Goal: Information Seeking & Learning: Learn about a topic

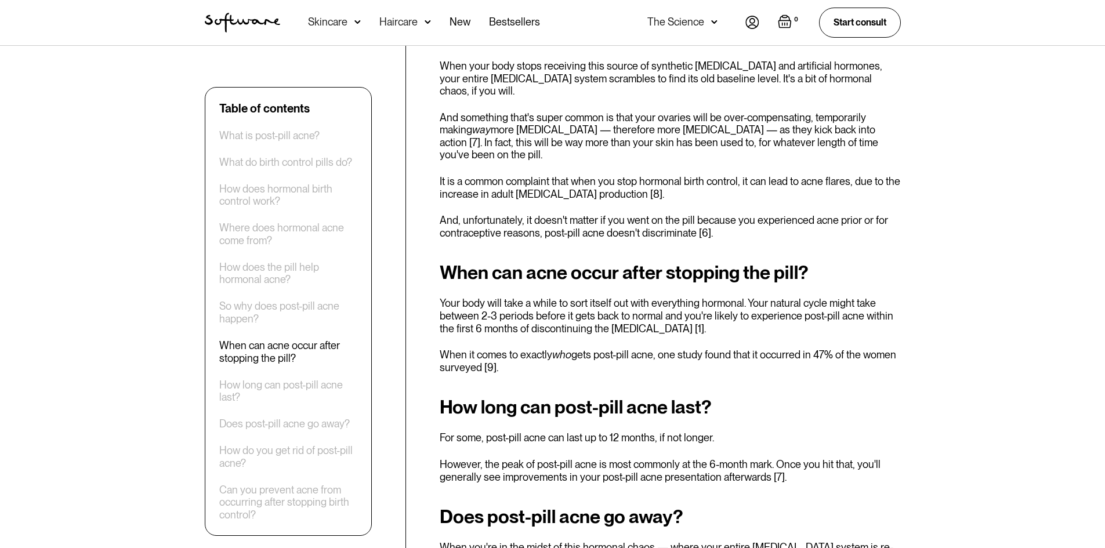
scroll to position [1683, 0]
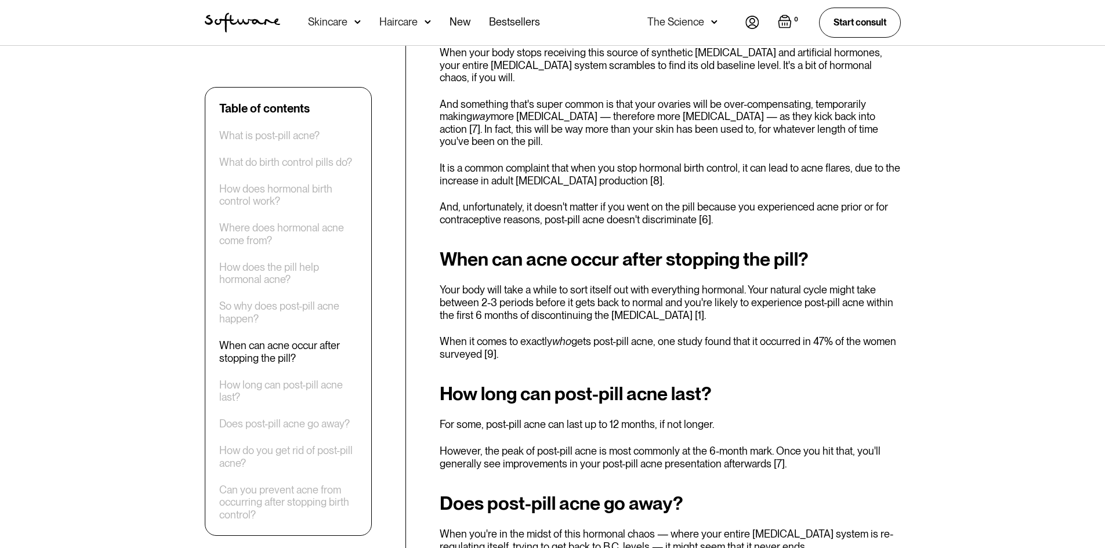
drag, startPoint x: 444, startPoint y: 306, endPoint x: 500, endPoint y: 316, distance: 56.0
click at [500, 315] on div "Table of contents What is post-pill acne? What do birth control pills do? How d…" at bounding box center [553, 457] width 724 height 3362
click at [490, 384] on h2 "How long can post-pill acne last?" at bounding box center [670, 394] width 461 height 21
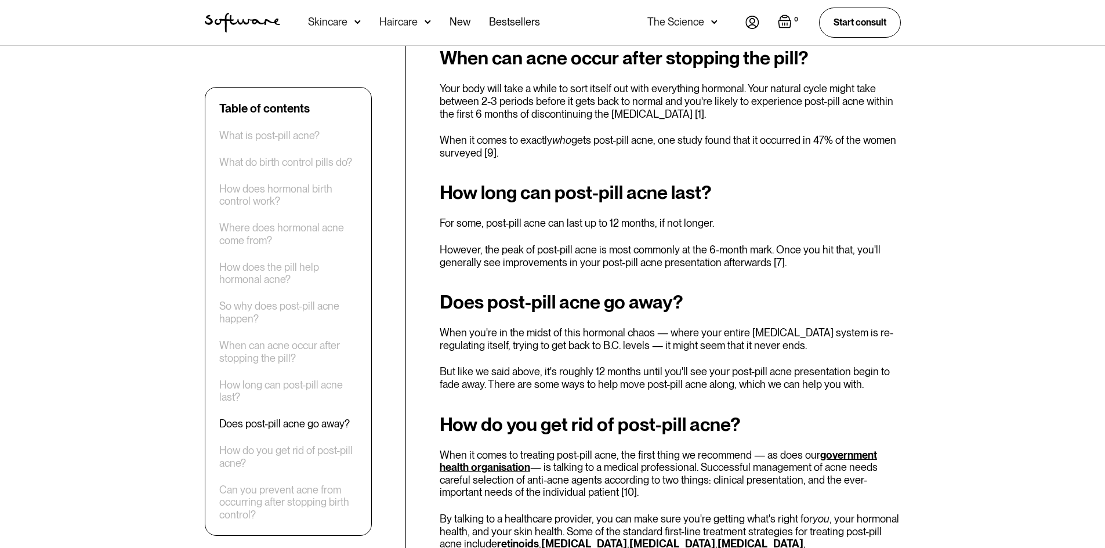
scroll to position [1915, 0]
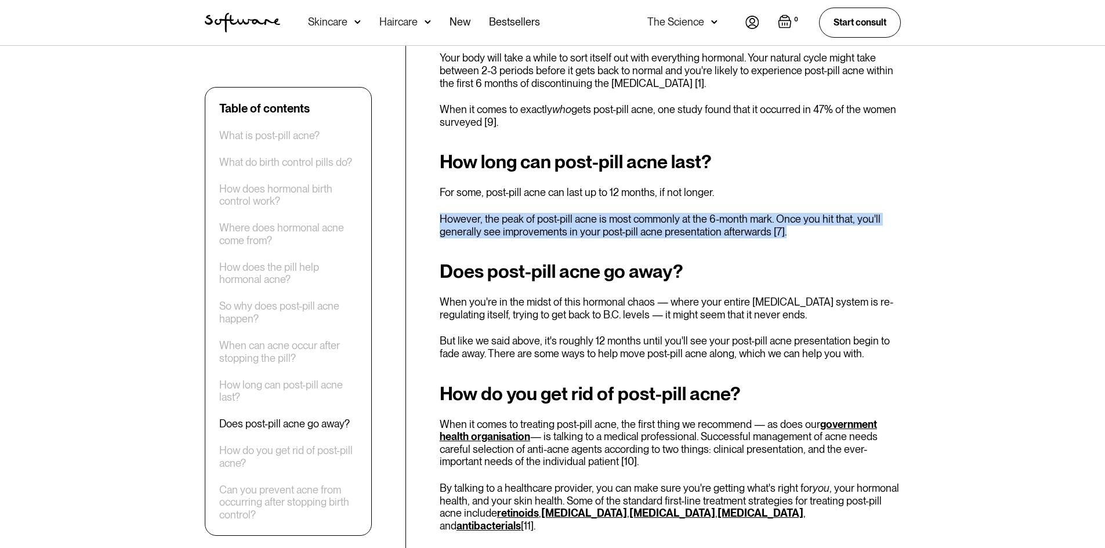
drag, startPoint x: 435, startPoint y: 167, endPoint x: 885, endPoint y: 192, distance: 451.0
click at [885, 192] on div "Table of contents What is post-pill acne? What do birth control pills do? How d…" at bounding box center [553, 225] width 724 height 3362
click at [881, 213] on p "However, the peak of post-pill acne is most commonly at the 6-month mark. Once …" at bounding box center [670, 225] width 461 height 25
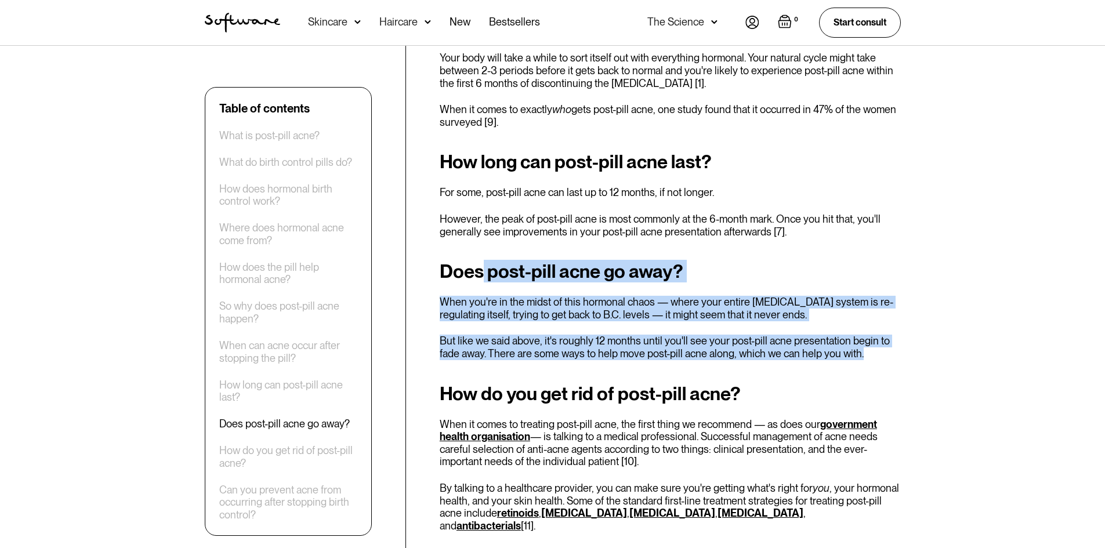
drag, startPoint x: 479, startPoint y: 230, endPoint x: 899, endPoint y: 322, distance: 429.4
click at [904, 319] on div "Table of contents What is post-pill acne? What do birth control pills do? How d…" at bounding box center [553, 225] width 724 height 3362
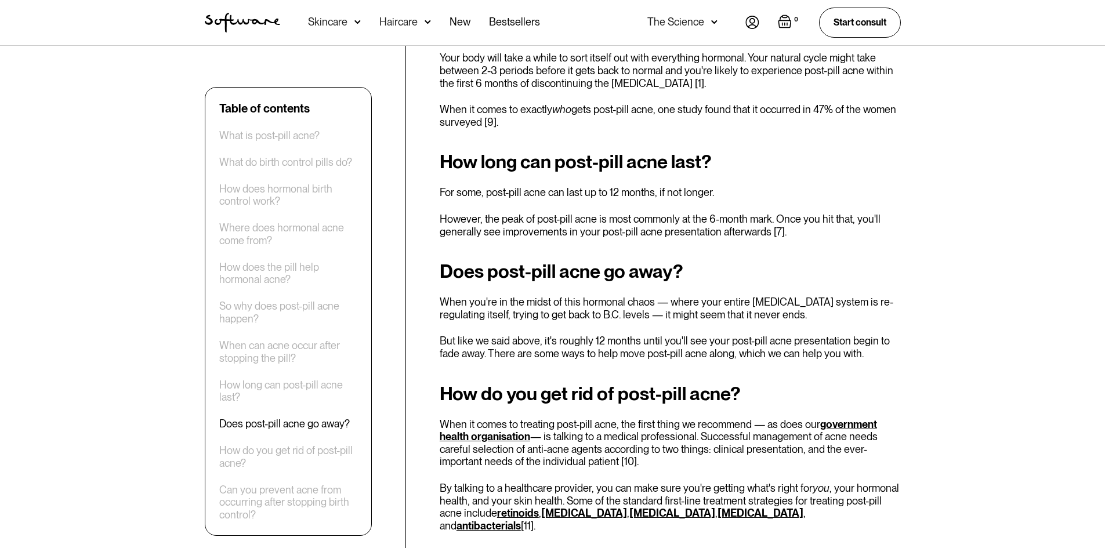
click at [876, 326] on div "Remember the time right before you first went on the contraceptive pill ? B.C. …" at bounding box center [670, 147] width 461 height 3207
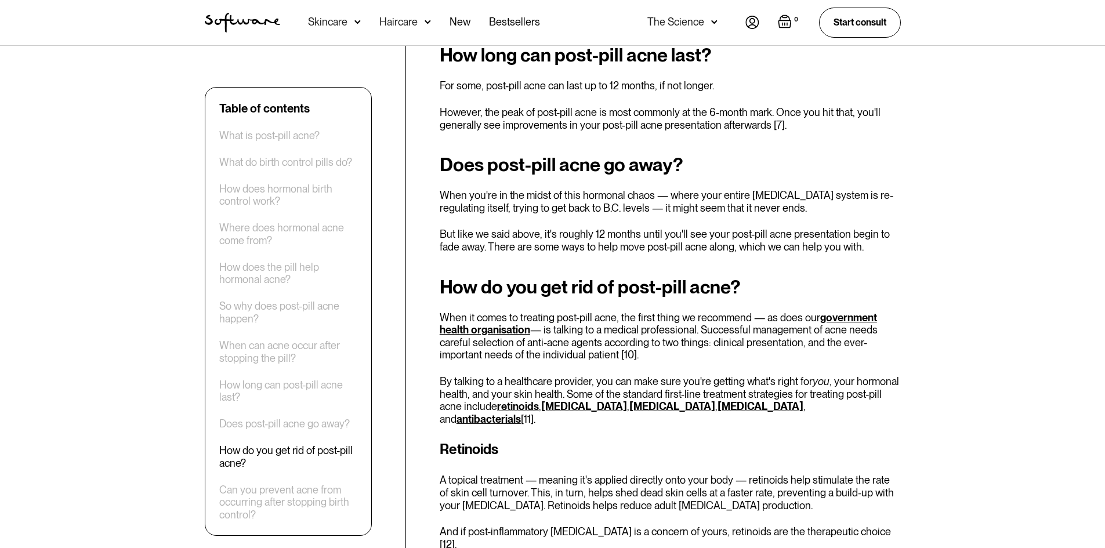
scroll to position [2031, 0]
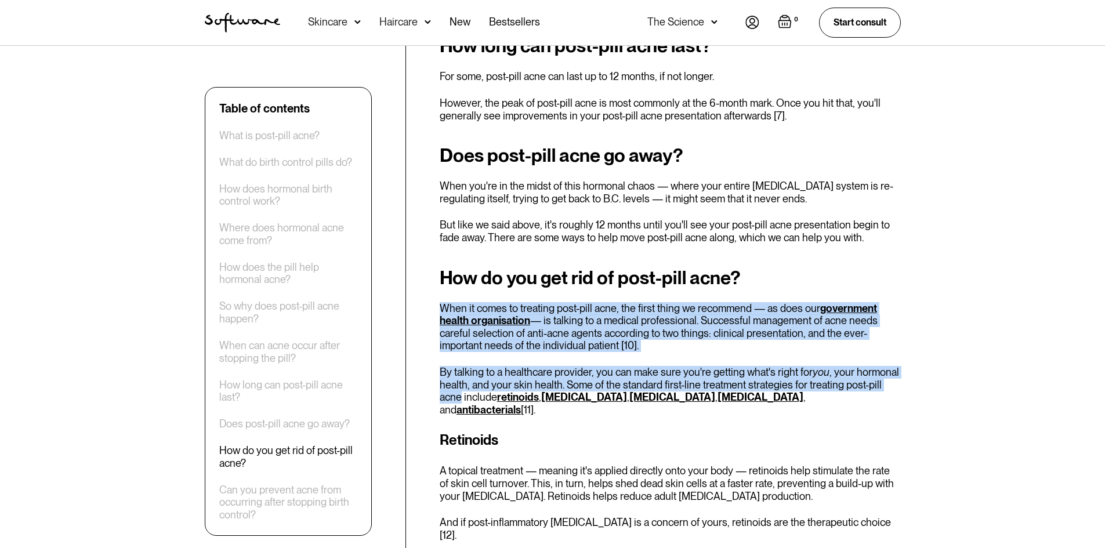
drag, startPoint x: 436, startPoint y: 272, endPoint x: 910, endPoint y: 350, distance: 480.6
click at [910, 350] on div "Table of contents What is post-pill acne? What do birth control pills do? How d…" at bounding box center [553, 109] width 724 height 3362
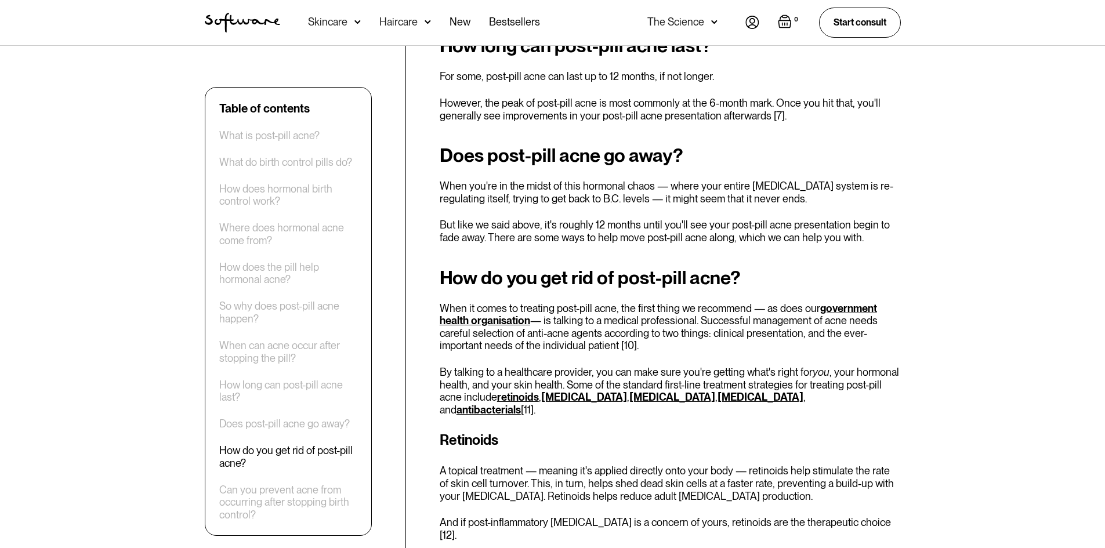
drag, startPoint x: 540, startPoint y: 284, endPoint x: 700, endPoint y: 303, distance: 161.4
click at [700, 303] on p "When it comes to treating post-pill acne, the first thing we recommend — as doe…" at bounding box center [670, 327] width 461 height 50
click at [696, 308] on p "When it comes to treating post-pill acne, the first thing we recommend — as doe…" at bounding box center [670, 327] width 461 height 50
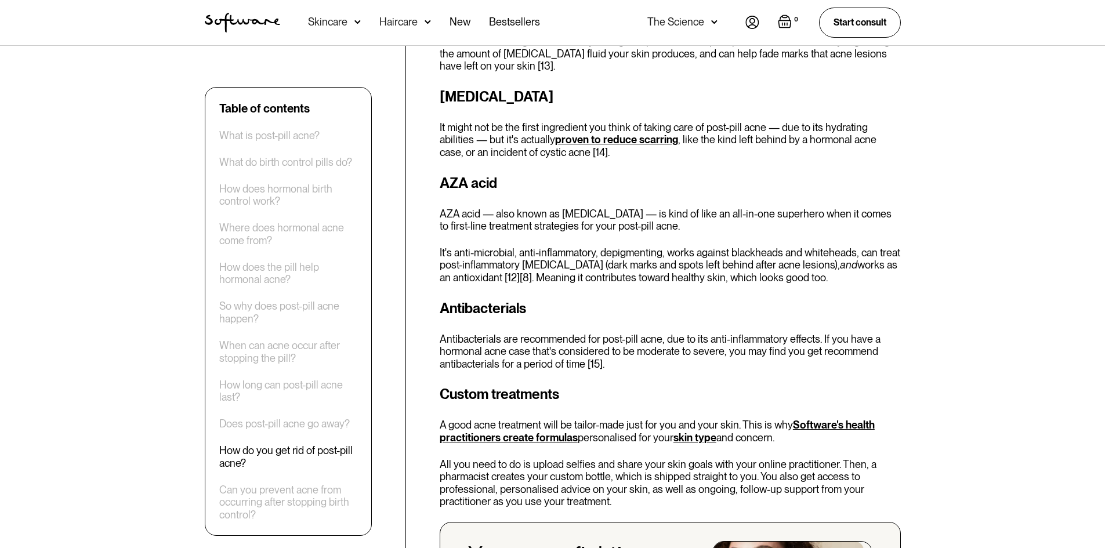
scroll to position [2669, 0]
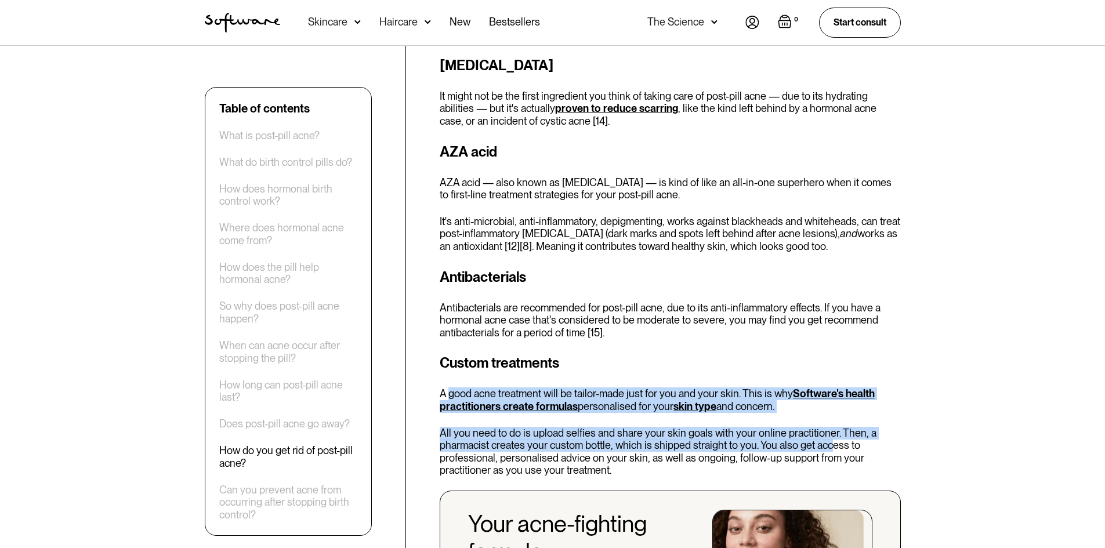
drag, startPoint x: 455, startPoint y: 332, endPoint x: 841, endPoint y: 384, distance: 389.4
click at [837, 384] on div "Custom treatments A good acne treatment will be tailor-made just for you and yo…" at bounding box center [670, 503] width 461 height 301
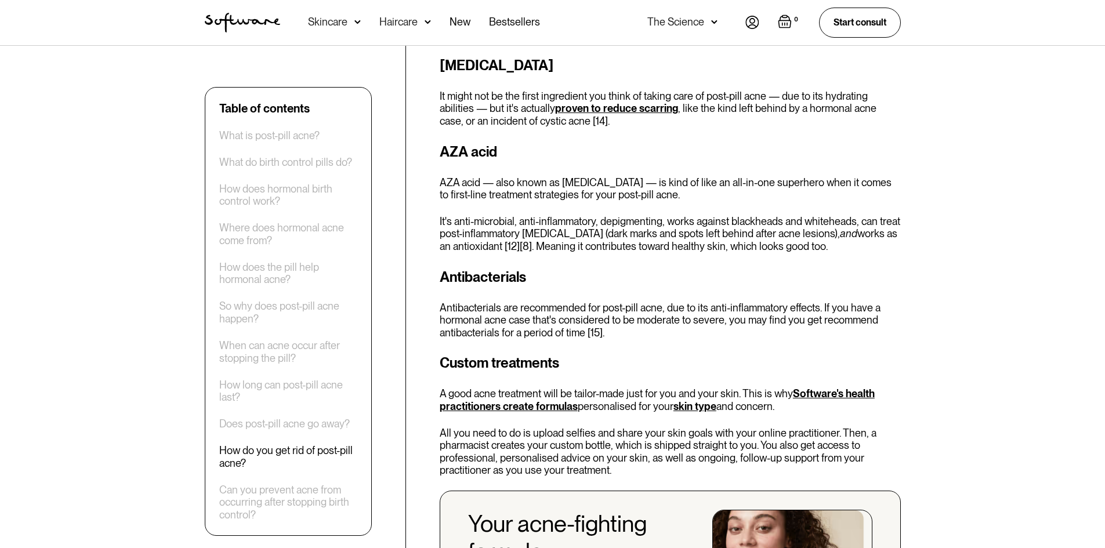
click at [843, 427] on p "All you need to do is upload selfies and share your skin goals with your online…" at bounding box center [670, 452] width 461 height 50
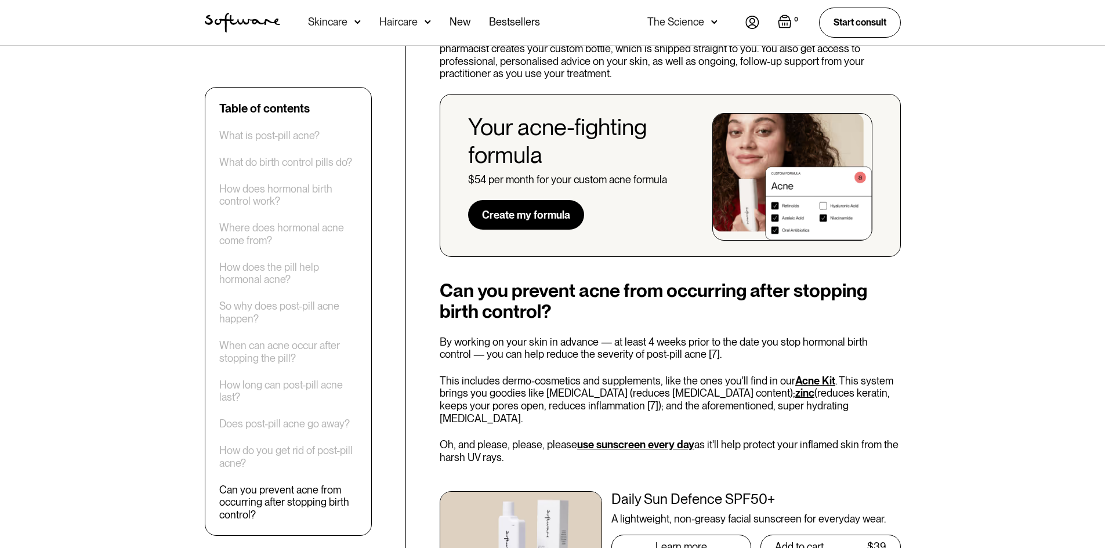
scroll to position [3075, 0]
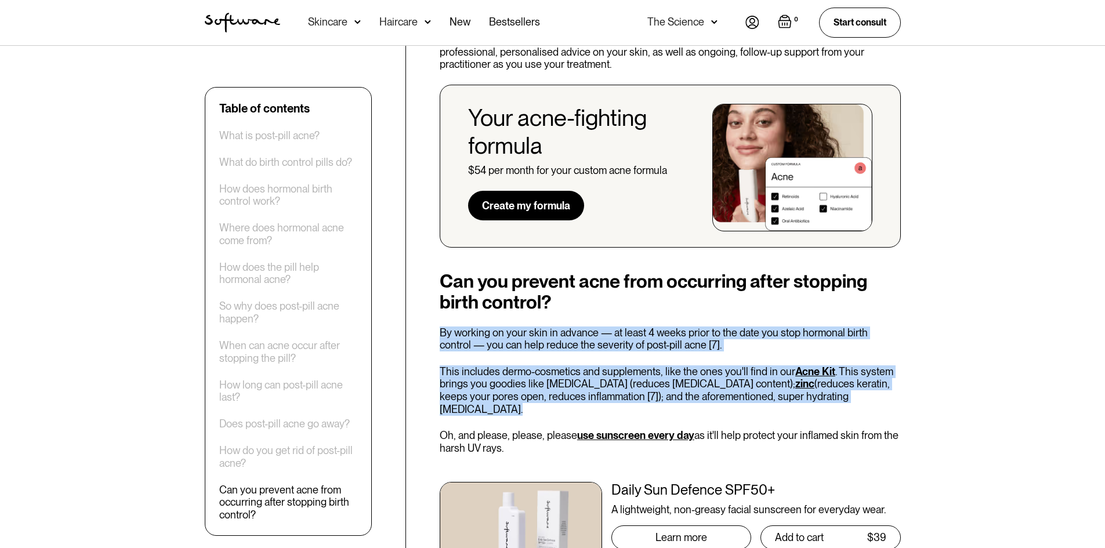
drag, startPoint x: 429, startPoint y: 268, endPoint x: 826, endPoint y: 335, distance: 402.6
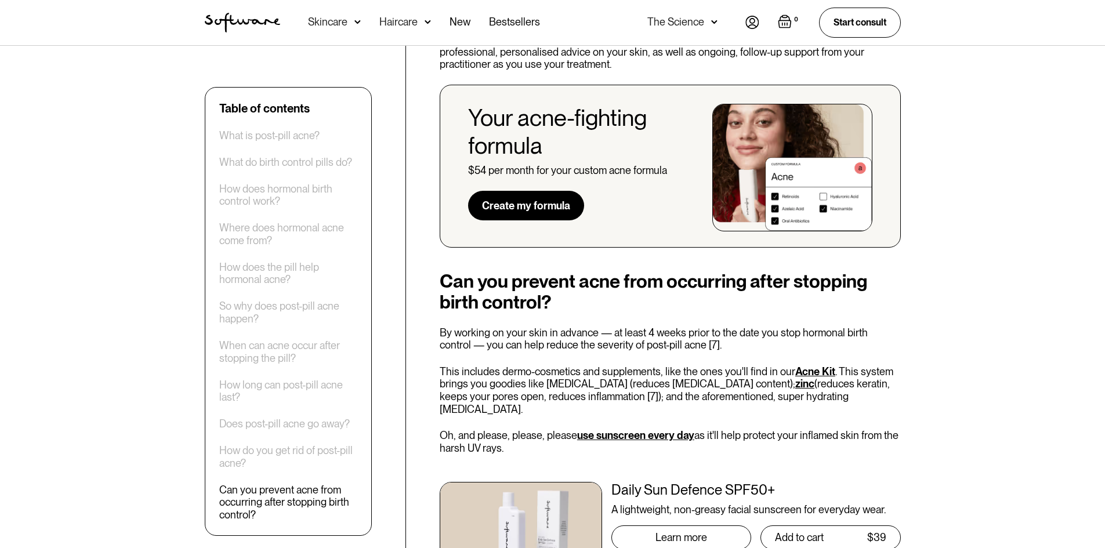
click at [668, 341] on div "Can you prevent acne from occurring after stopping birth control? By working on…" at bounding box center [670, 430] width 461 height 319
